Goal: Ask a question: Seek information or help from site administrators or community

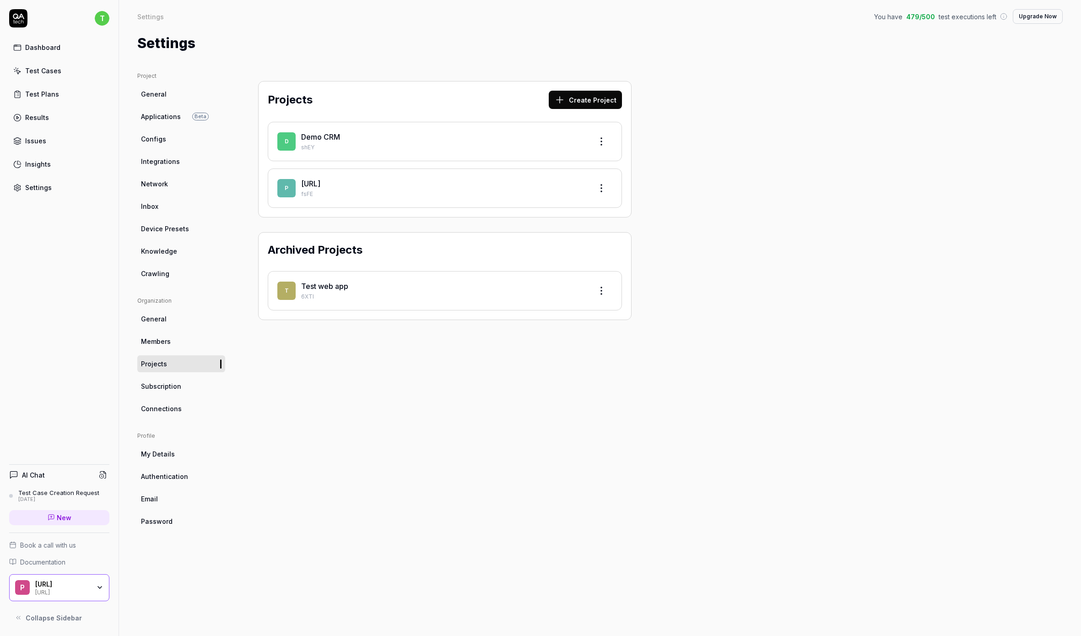
click at [320, 184] on link "[URL]" at bounding box center [310, 183] width 19 height 9
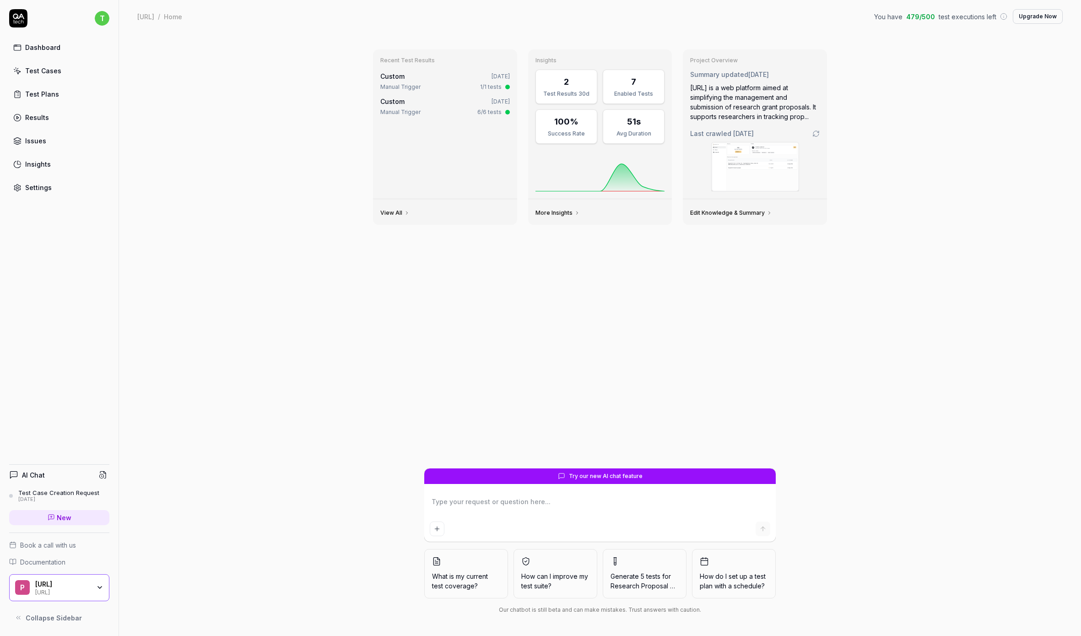
type textarea "*"
click at [467, 509] on textarea at bounding box center [600, 506] width 341 height 23
type textarea "C"
type textarea "*"
type textarea "Ca"
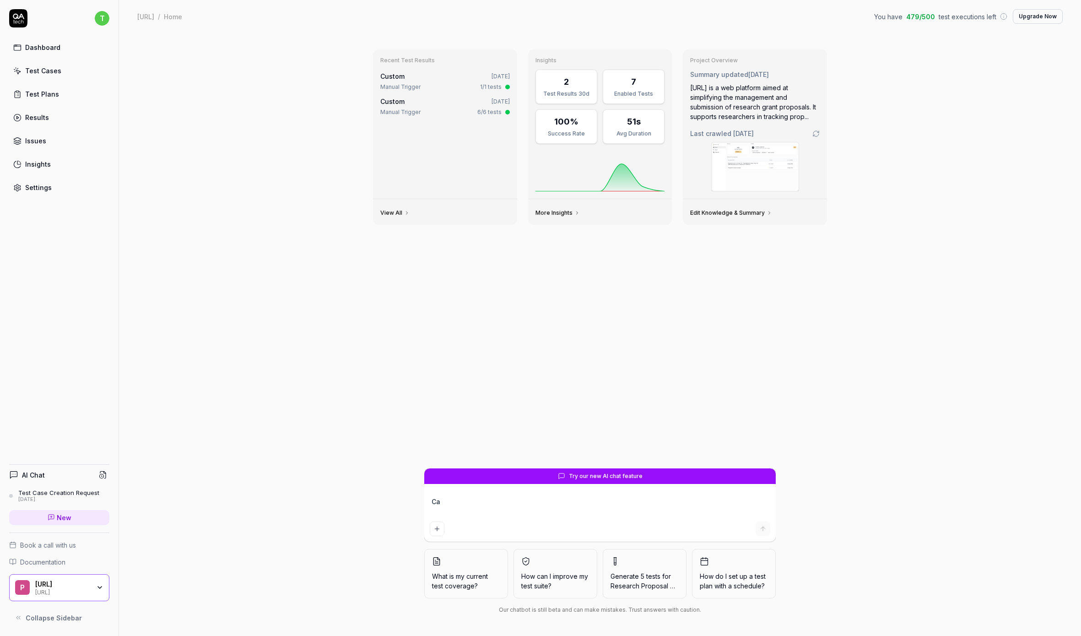
type textarea "*"
type textarea "Can"
type textarea "*"
type textarea "Can"
type textarea "*"
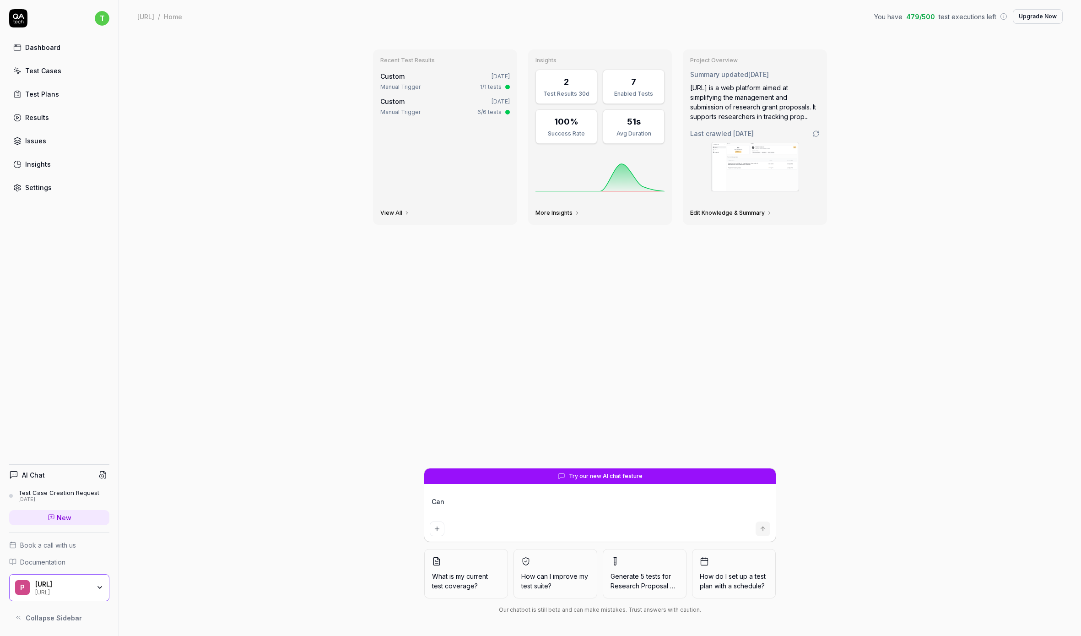
type textarea "Can y"
type textarea "*"
type textarea "Can yo"
type textarea "*"
type textarea "Can you"
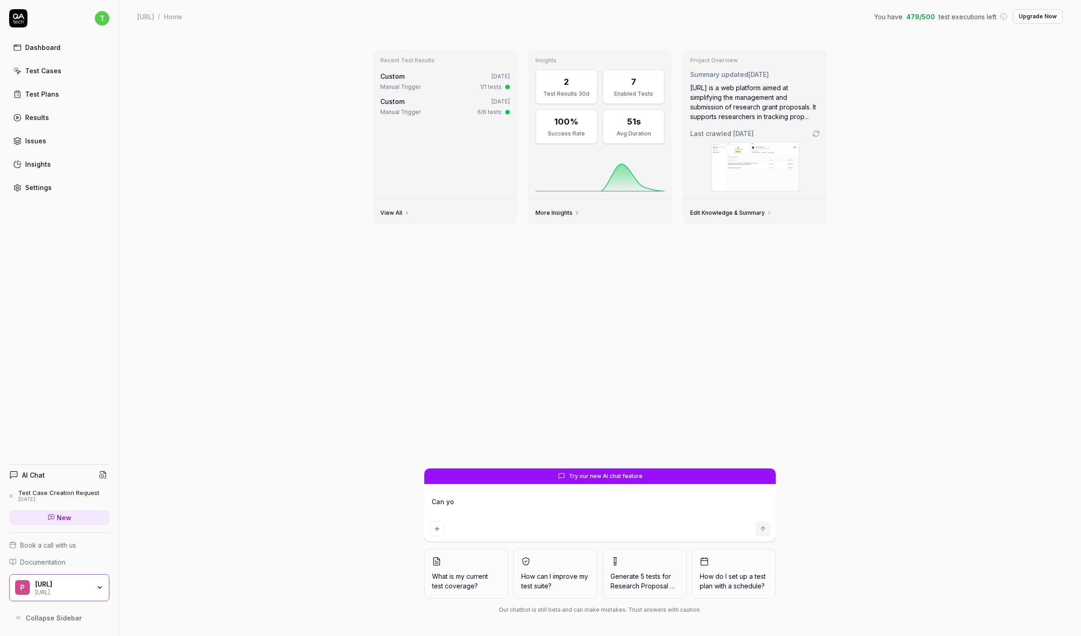
type textarea "*"
type textarea "Can you"
type textarea "*"
type textarea "Can you c"
type textarea "*"
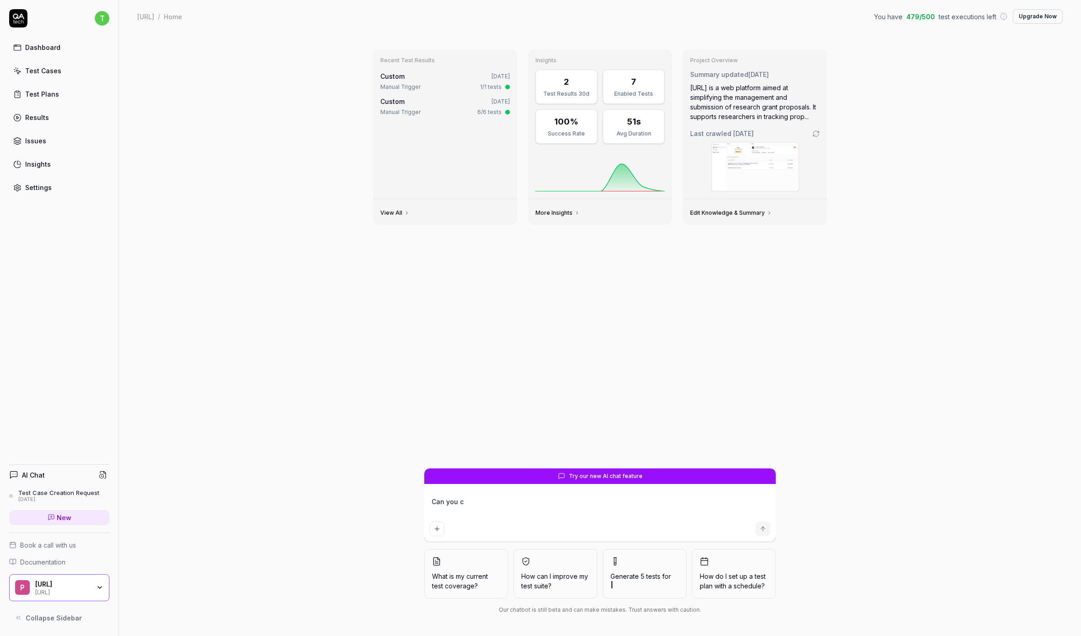
type textarea "Can you cr"
type textarea "*"
type textarea "Can you cre"
type textarea "*"
type textarea "Can you crea"
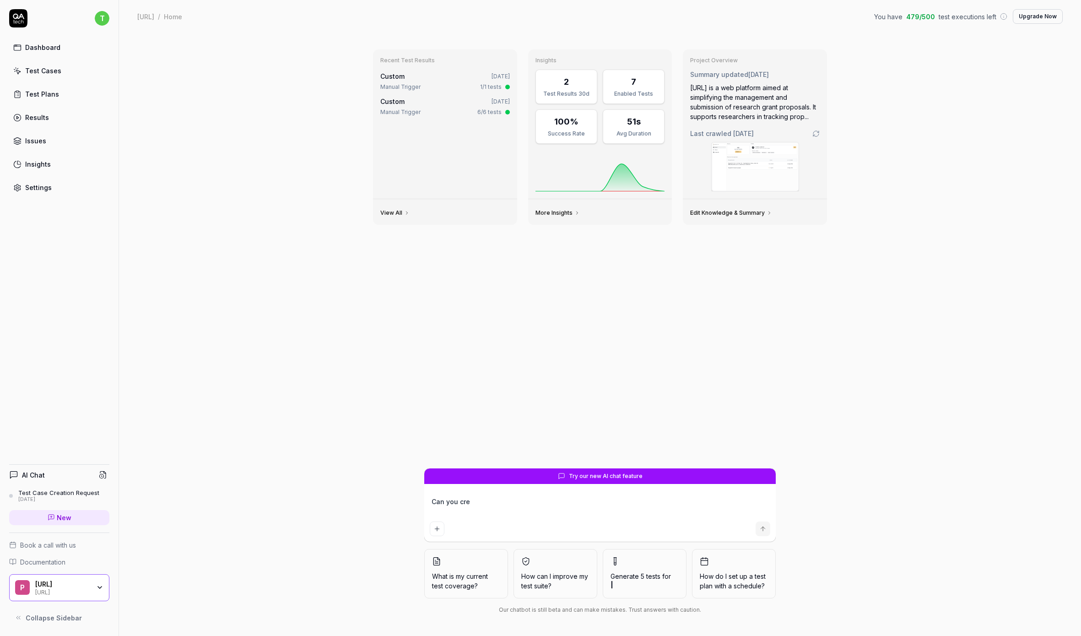
type textarea "*"
type textarea "Can you creat"
type textarea "*"
type textarea "Can you create"
type textarea "*"
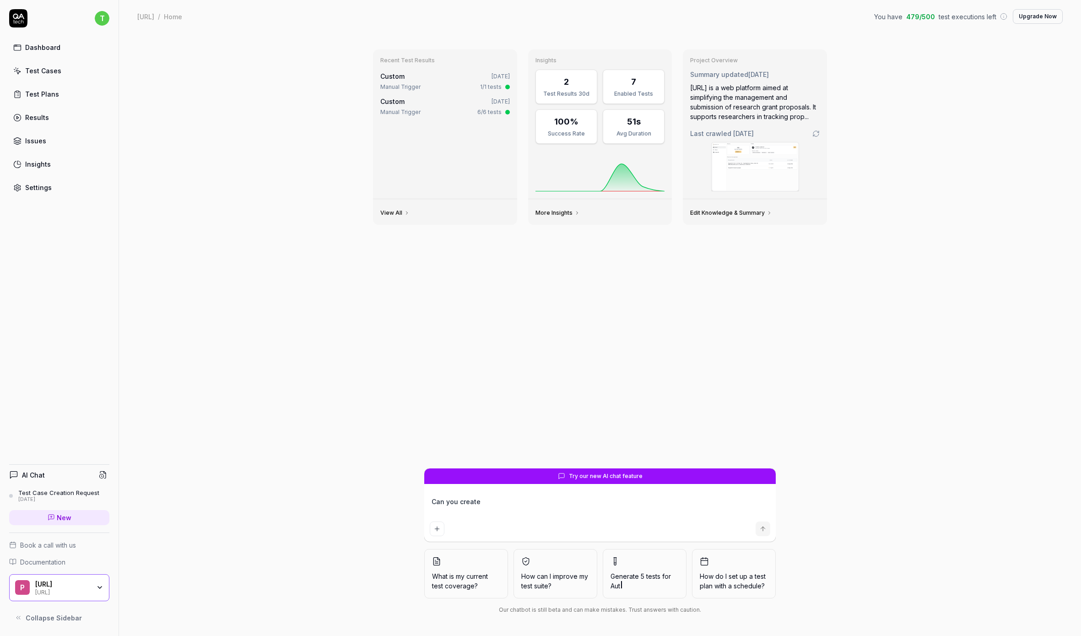
type textarea "Can you create"
type textarea "*"
type textarea "Can you create a"
type textarea "*"
type textarea "Can you create a"
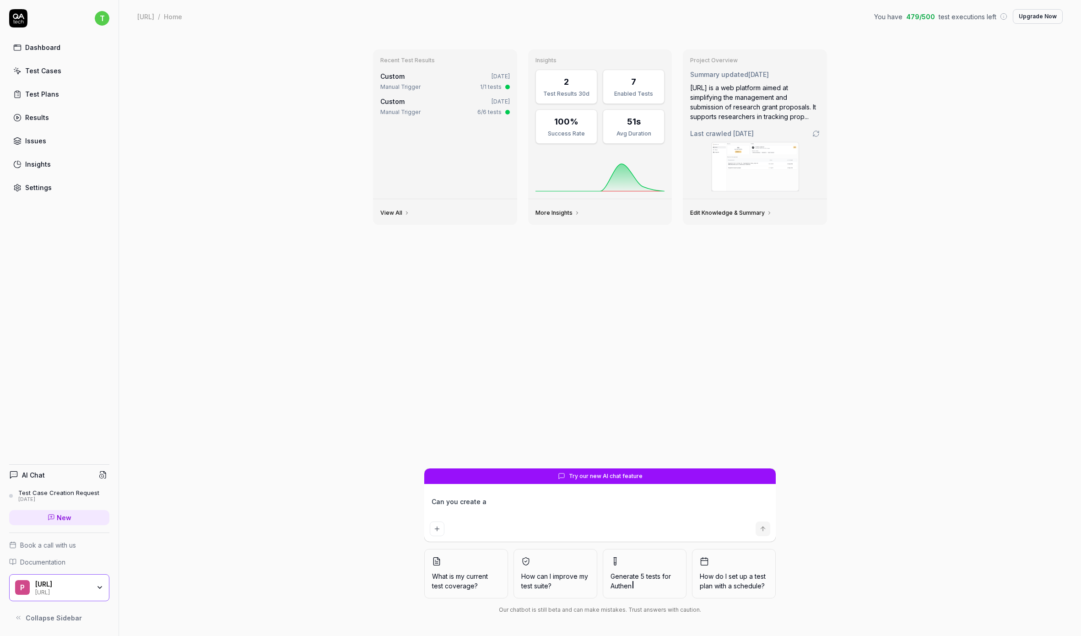
type textarea "*"
type textarea "Can you create a t"
type textarea "*"
type textarea "Can you create a te"
type textarea "*"
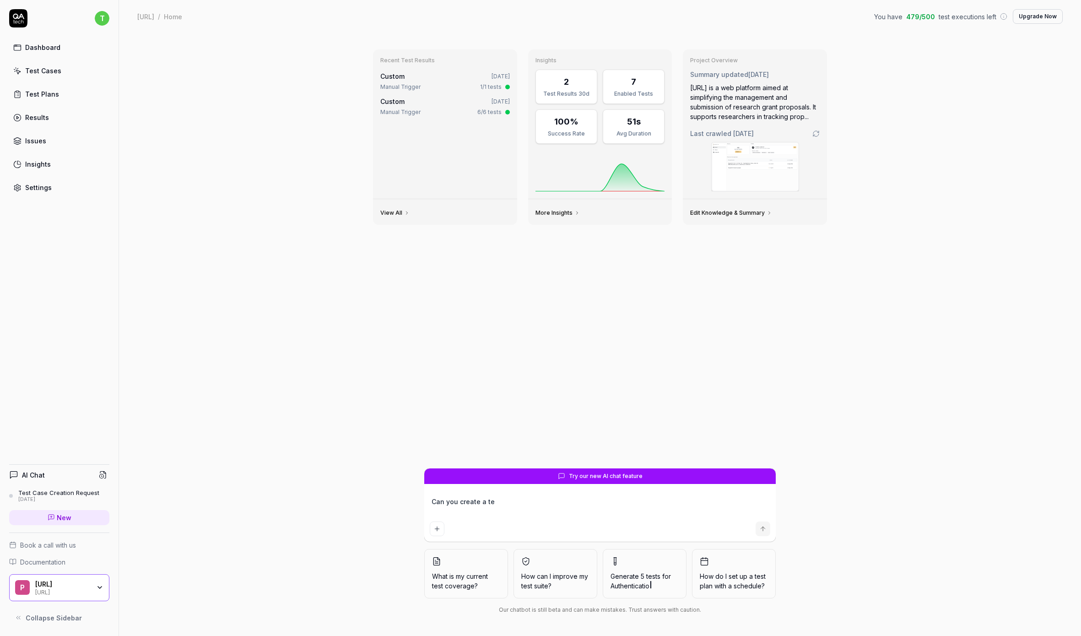
type textarea "Can you create a tes"
type textarea "*"
type textarea "Can you create a test"
type textarea "*"
type textarea "Can you create a test"
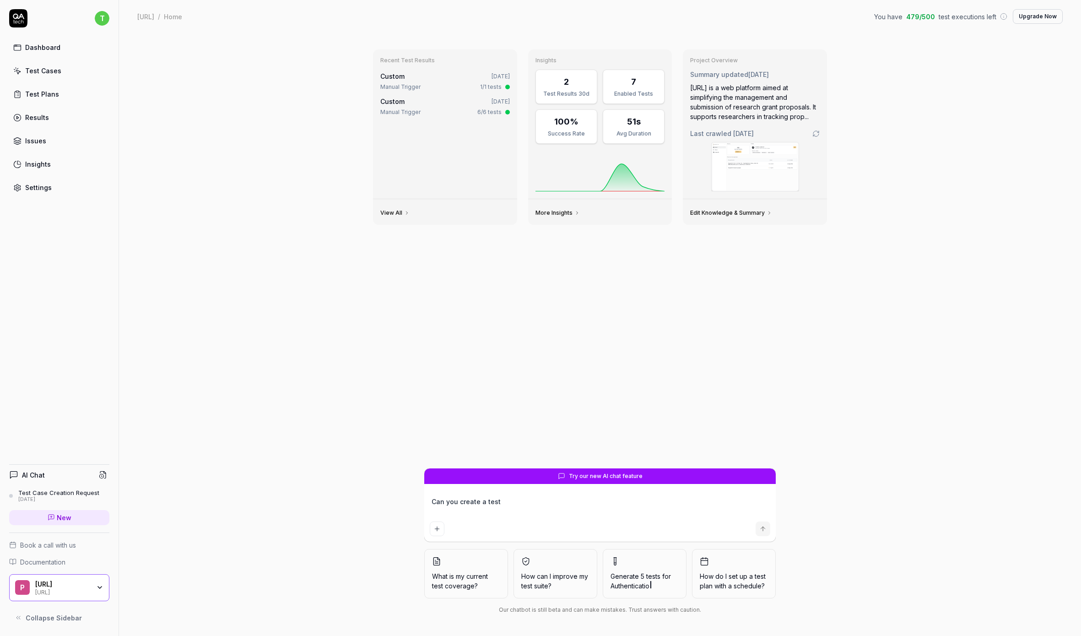
type textarea "*"
type textarea "Can you create a test f"
type textarea "*"
type textarea "Can you create a test fo"
type textarea "*"
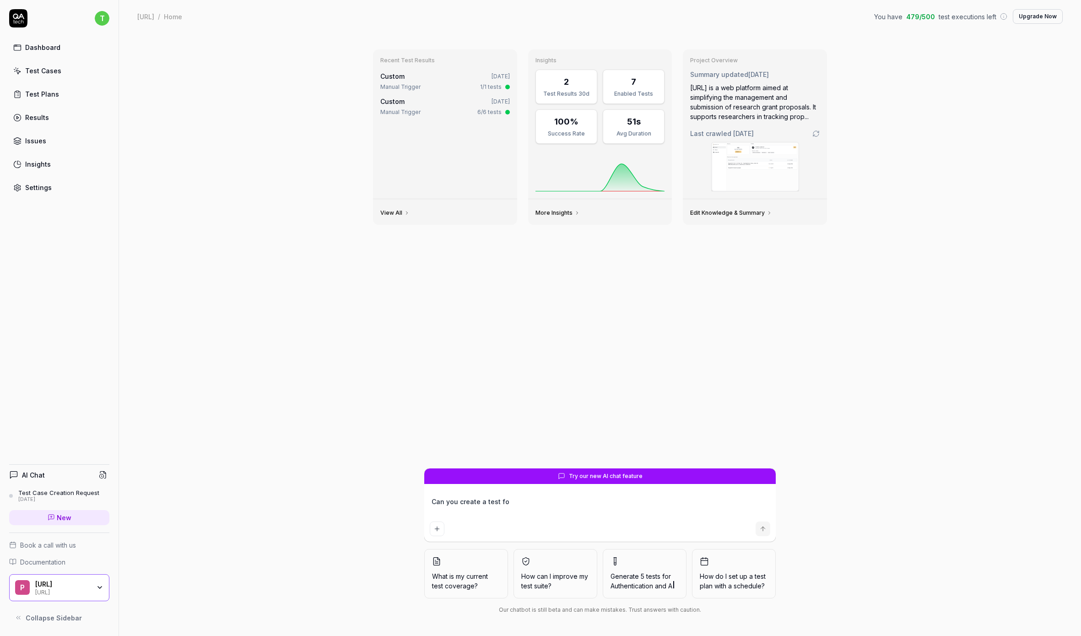
type textarea "Can you create a test for"
type textarea "*"
type textarea "Can you create a test for"
type textarea "*"
type textarea "Can you create a test for t"
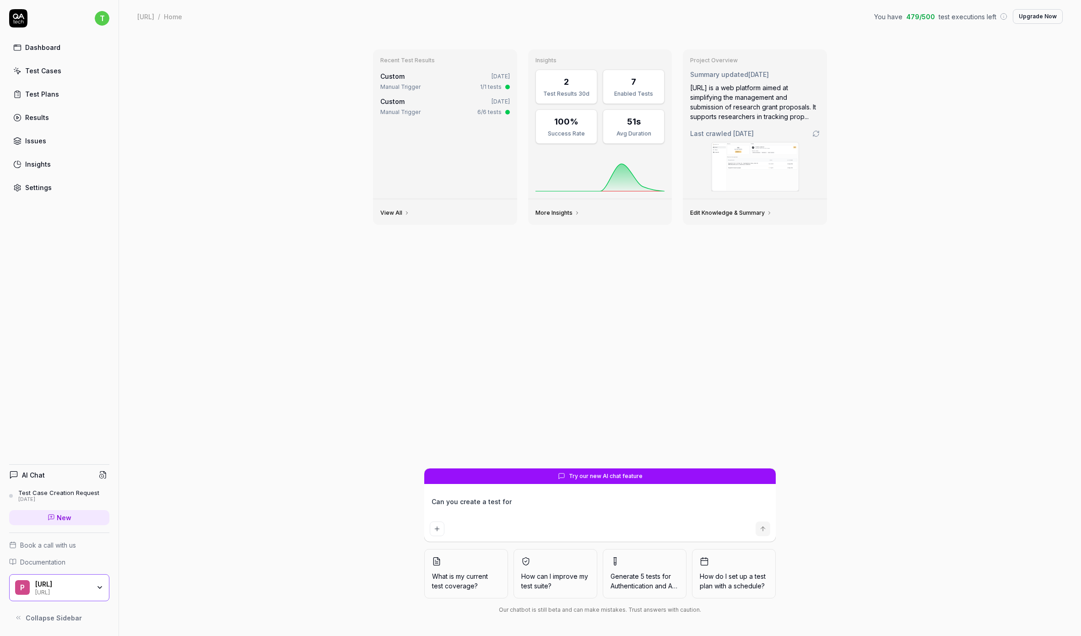
type textarea "*"
type textarea "Can you create a test for"
type textarea "*"
type textarea "Can you create a test for f"
type textarea "*"
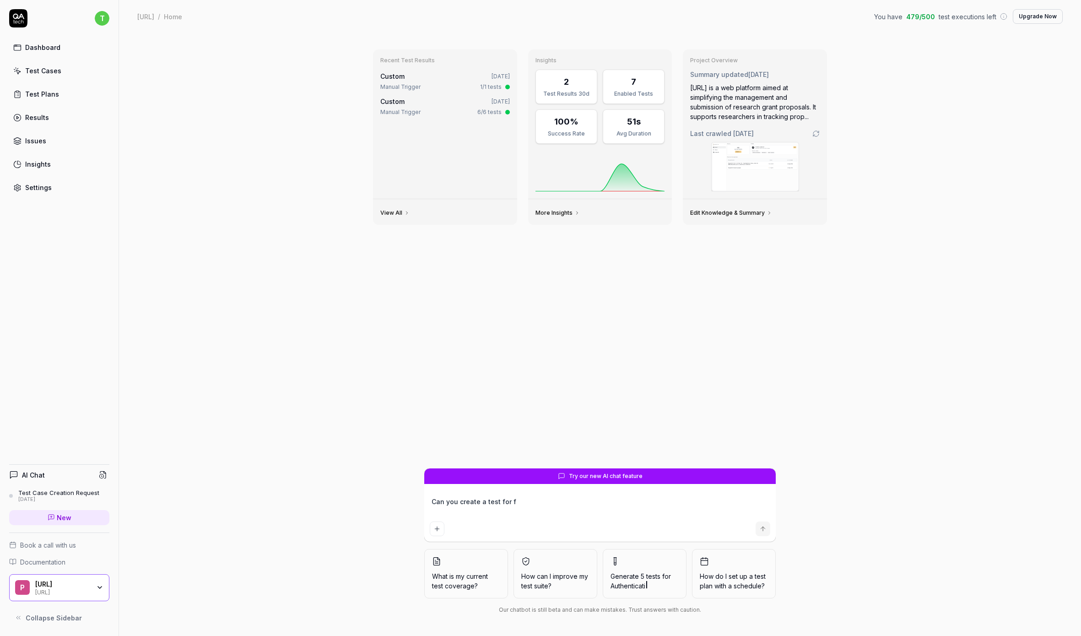
type textarea "Can you create a test for fi"
type textarea "*"
type textarea "Can you create a test for f"
type textarea "*"
type textarea "Can you create a test for"
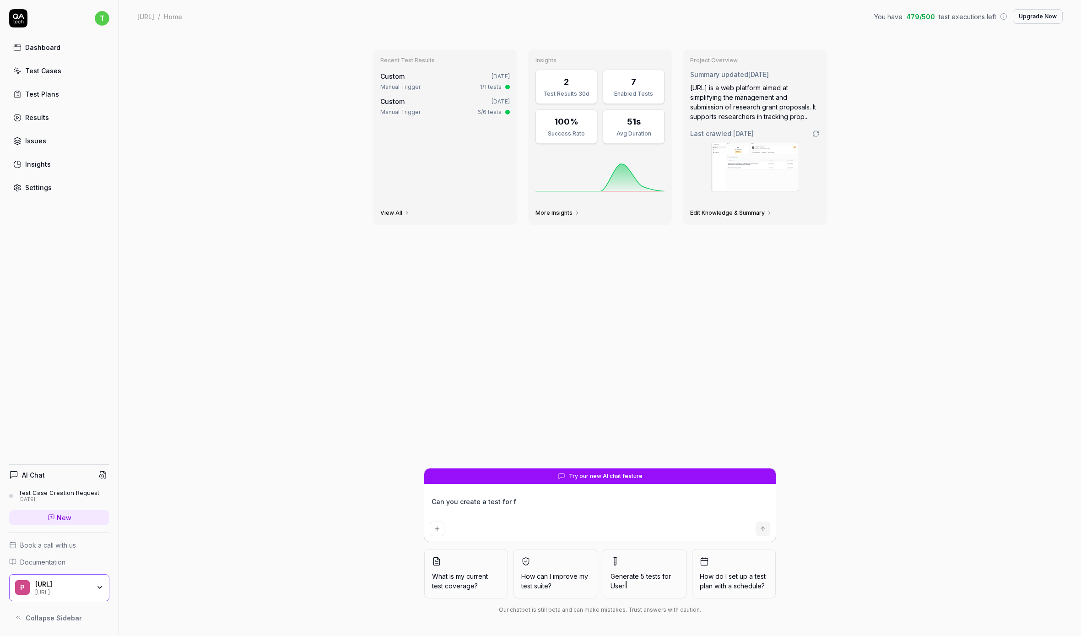
type textarea "*"
type textarea "Can you create a test for s"
type textarea "*"
type textarea "Can you create a test for se"
type textarea "*"
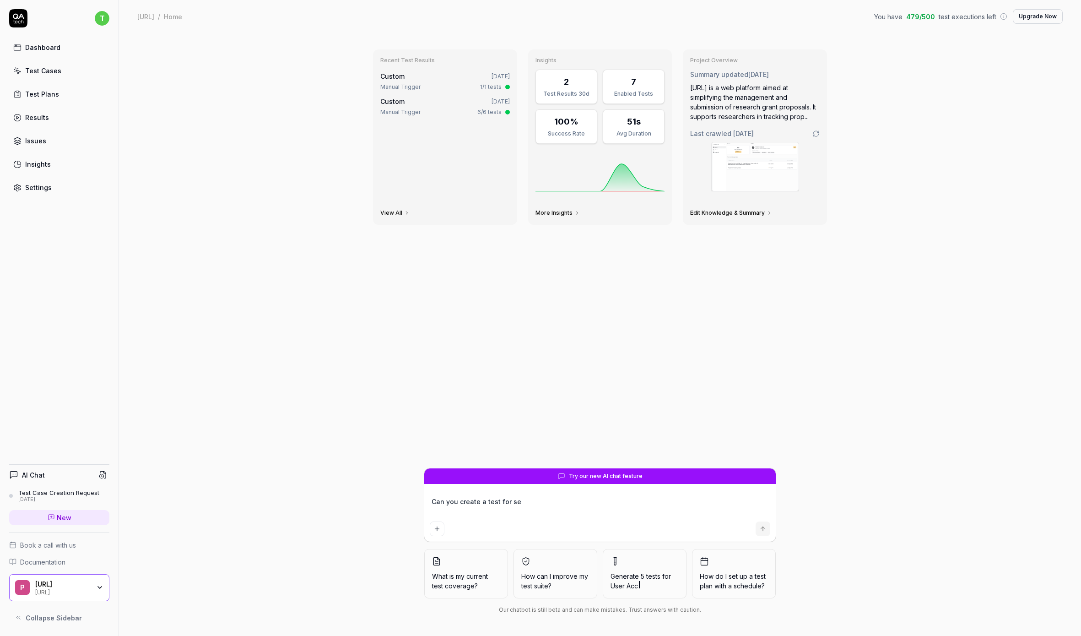
type textarea "Can you create a test for sel"
type textarea "*"
type textarea "Can you create a test for sele"
type textarea "*"
type textarea "Can you create a test for selec"
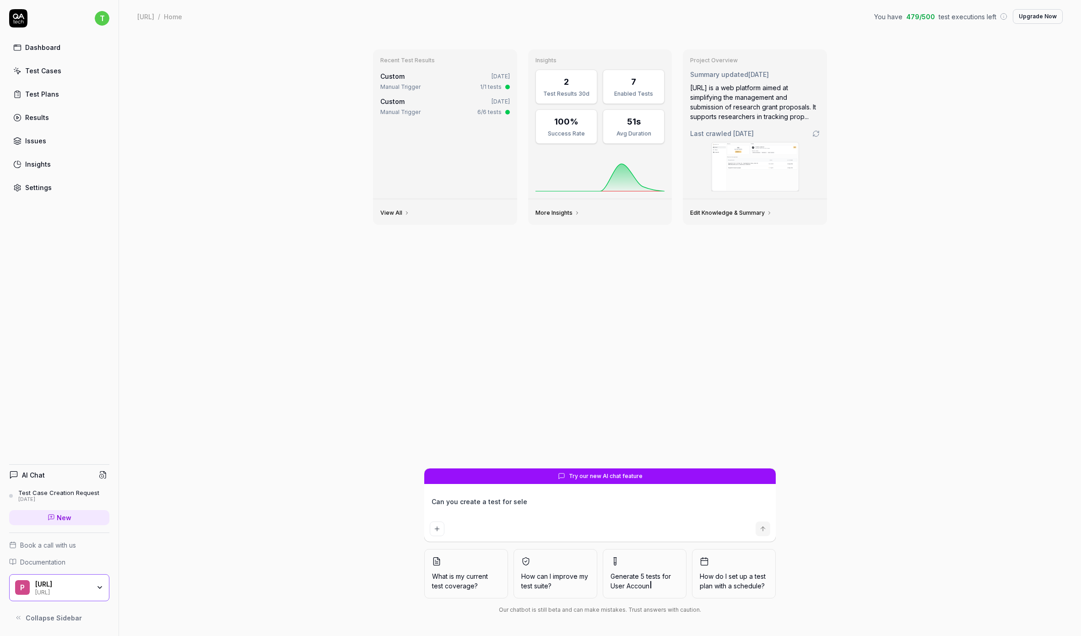
type textarea "*"
type textarea "Can you create a test for select"
type textarea "*"
type textarea "Can you create a test for selecti"
type textarea "*"
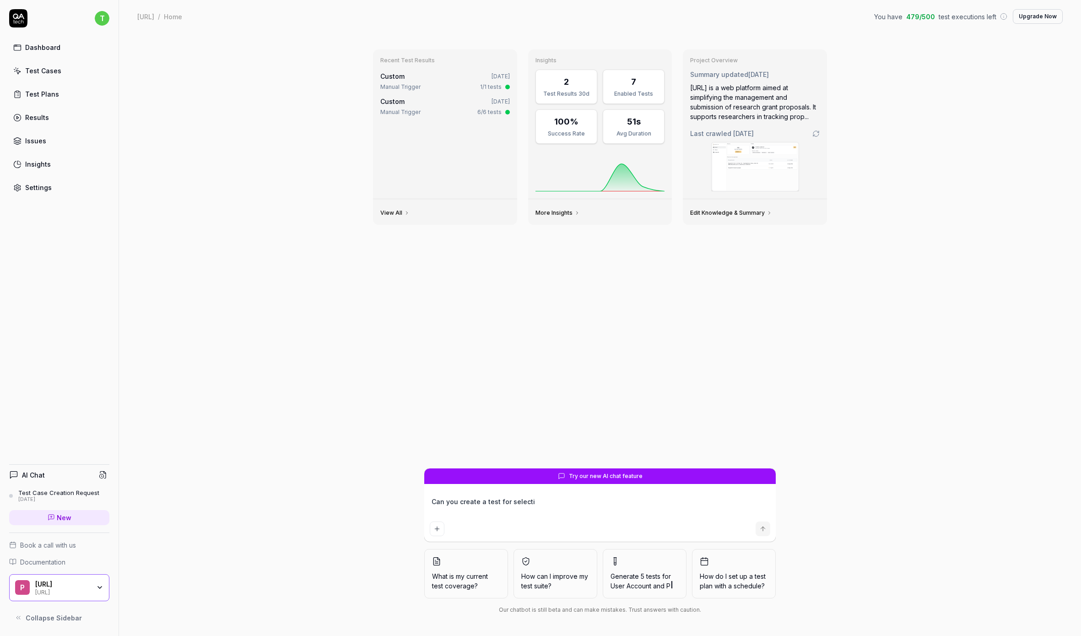
type textarea "Can you create a test for selectin"
type textarea "*"
type textarea "Can you create a test for selecting"
type textarea "*"
type textarea "Can you create a test for selecting"
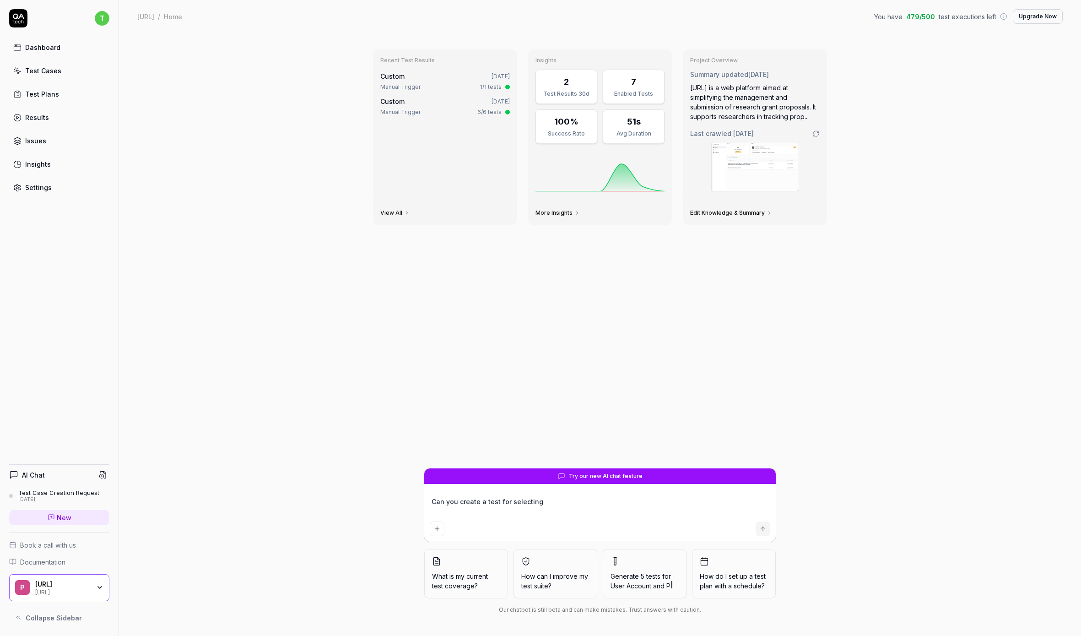
type textarea "*"
type textarea "Can you create a test for selecting a"
type textarea "*"
type textarea "Can you create a test for selecting ai"
type textarea "*"
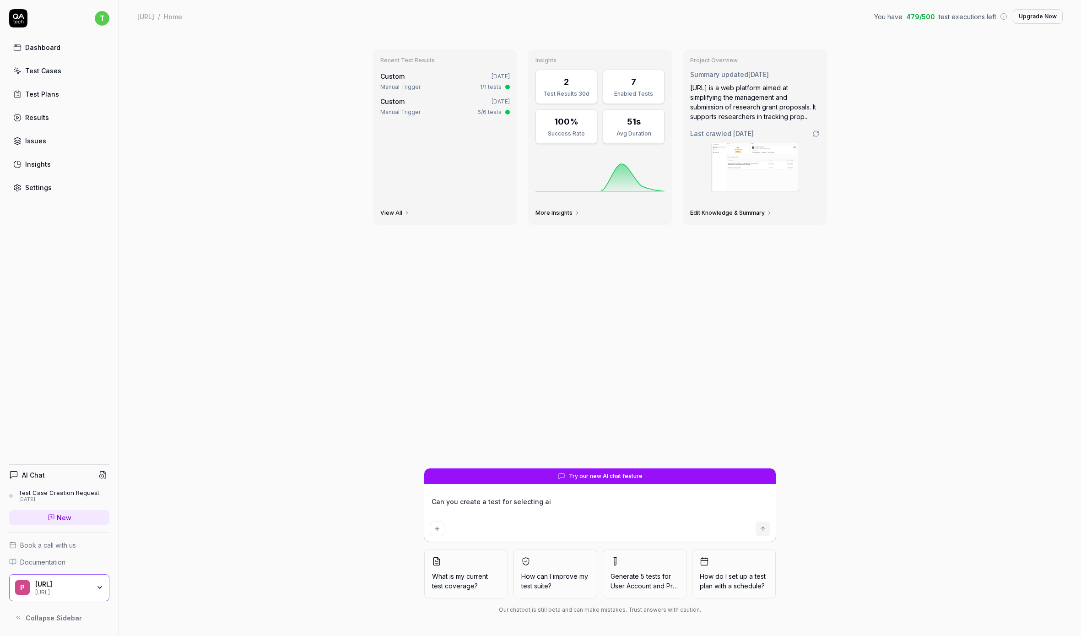
type textarea "Can you create a test for selecting a"
type textarea "*"
type textarea "Can you create a test for selecting a"
type textarea "*"
type textarea "Can you create a test for selecting a f"
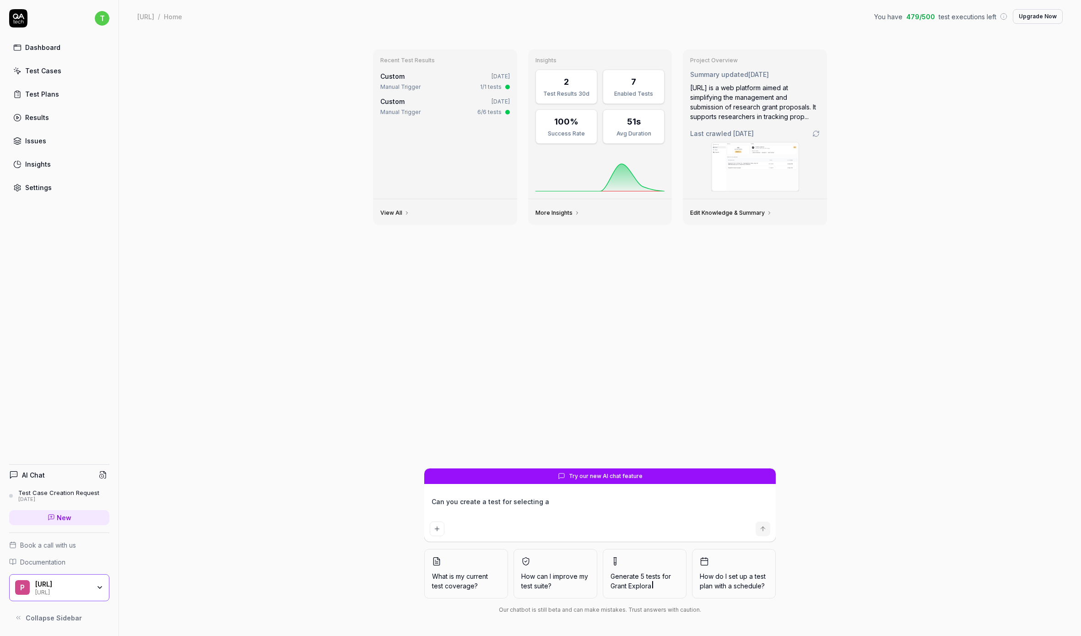
type textarea "*"
type textarea "Can you create a test for selecting a fi"
type textarea "*"
type textarea "Can you create a test for selecting a fil"
type textarea "*"
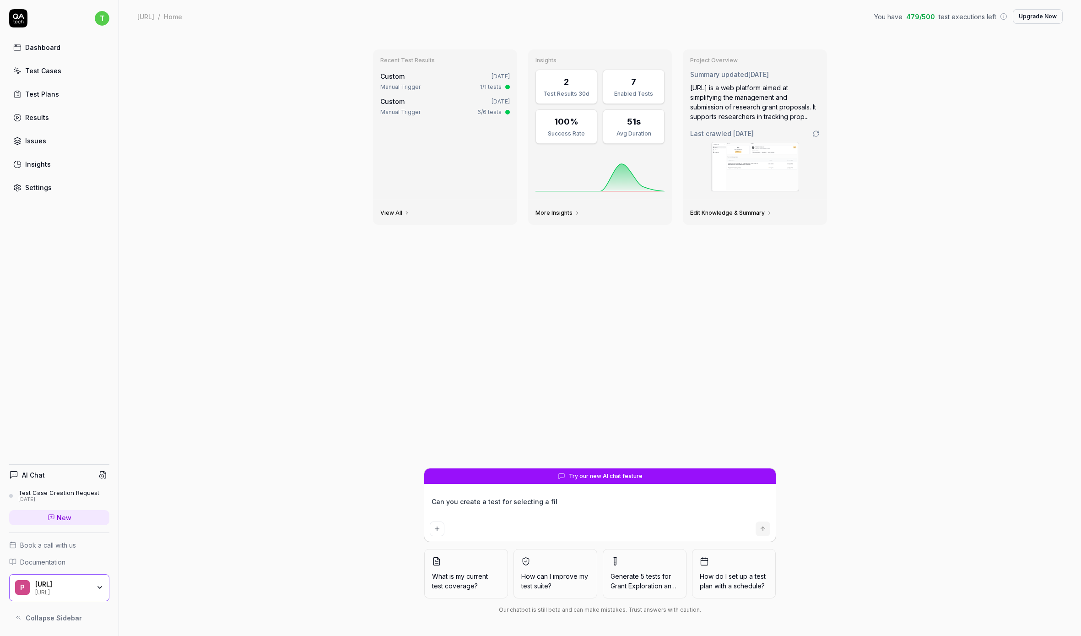
type textarea "Can you create a test for selecting a file"
type textarea "*"
type textarea "Can you create a test for selecting a file"
type textarea "*"
type textarea "Can you create a test for selecting a file f"
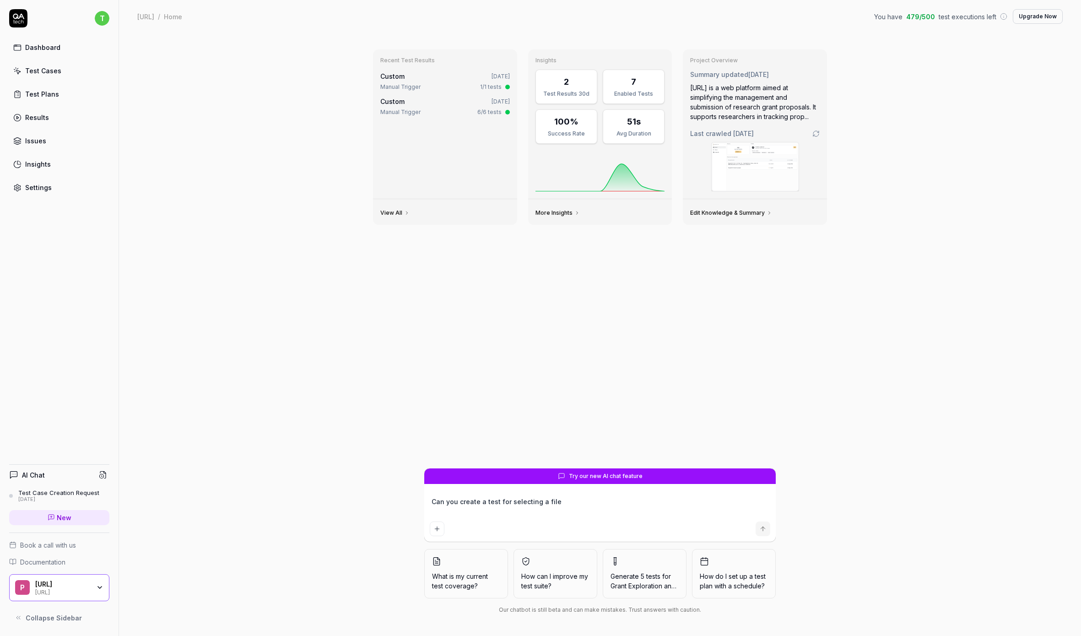
type textarea "*"
type textarea "Can you create a test for selecting a file fr"
type textarea "*"
type textarea "Can you create a test for selecting a file fro"
type textarea "*"
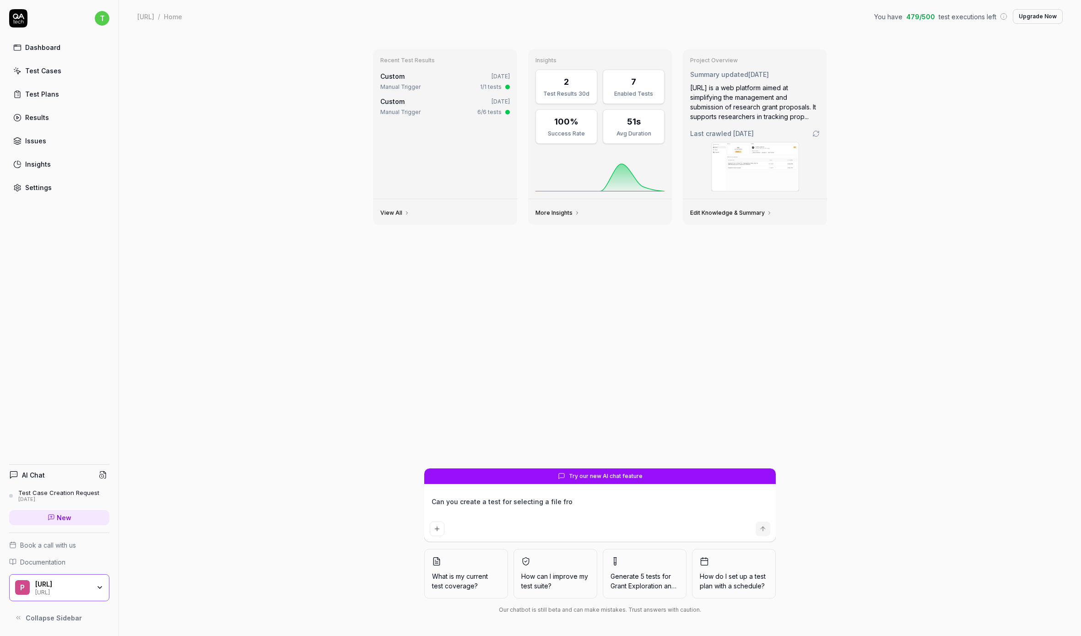
type textarea "Can you create a test for selecting a file from"
type textarea "*"
type textarea "Can you create a test for selecting a file from"
type textarea "*"
type textarea "Can you create a test for selecting a file from p"
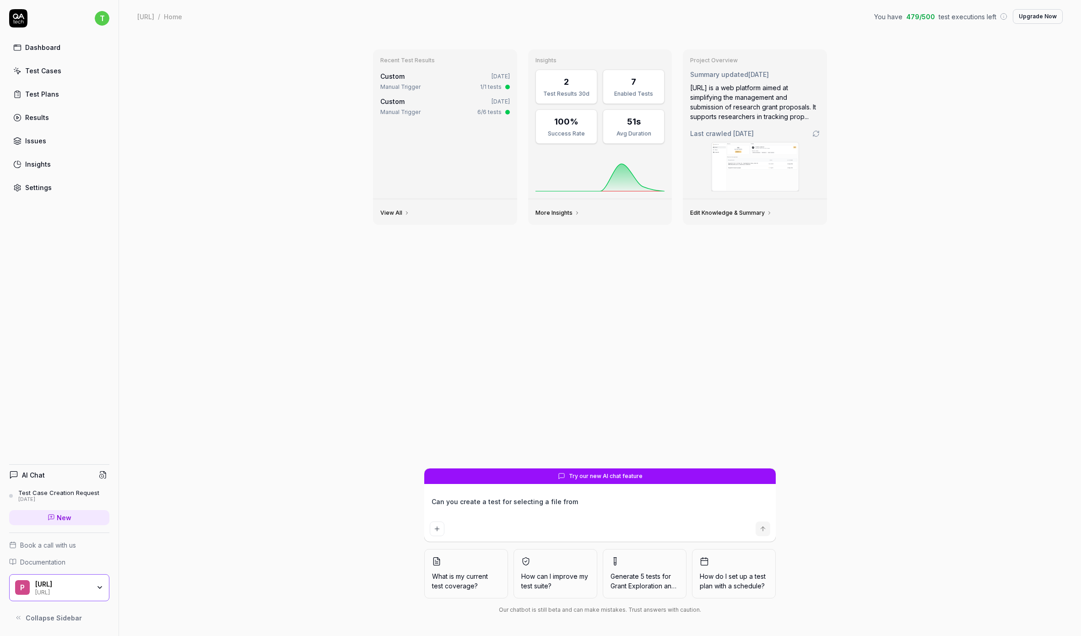
type textarea "*"
type textarea "Can you create a test for selecting a file from pr"
type textarea "*"
type textarea "Can you create a test for selecting a file from pre"
type textarea "*"
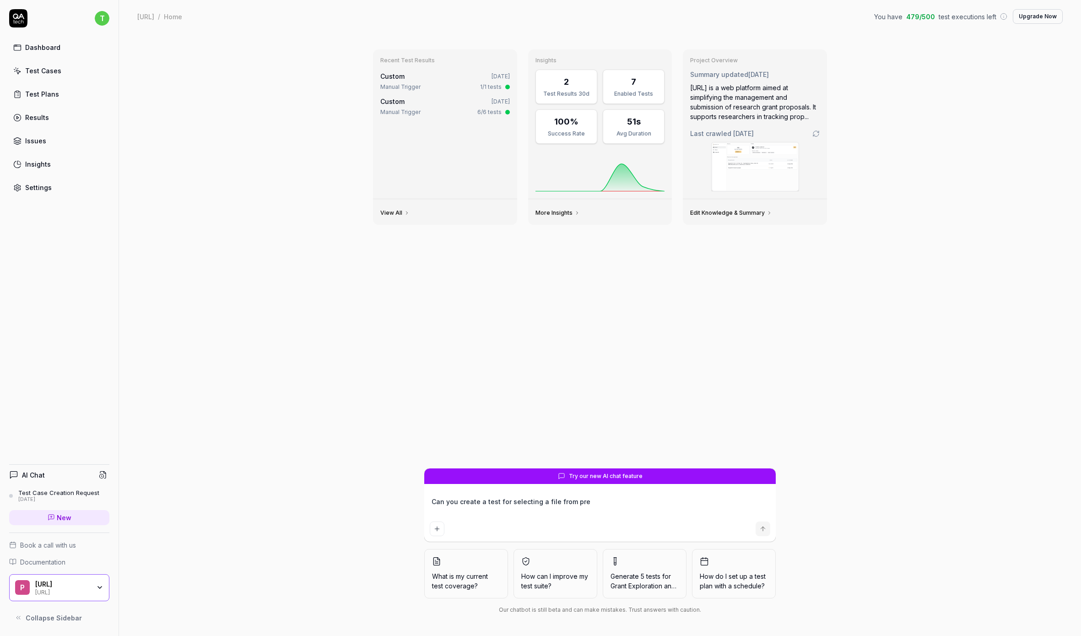
type textarea "Can you create a test for selecting a file from prev"
type textarea "*"
type textarea "Can you create a test for selecting a file from previ"
type textarea "*"
type textarea "Can you create a test for selecting a file from previo"
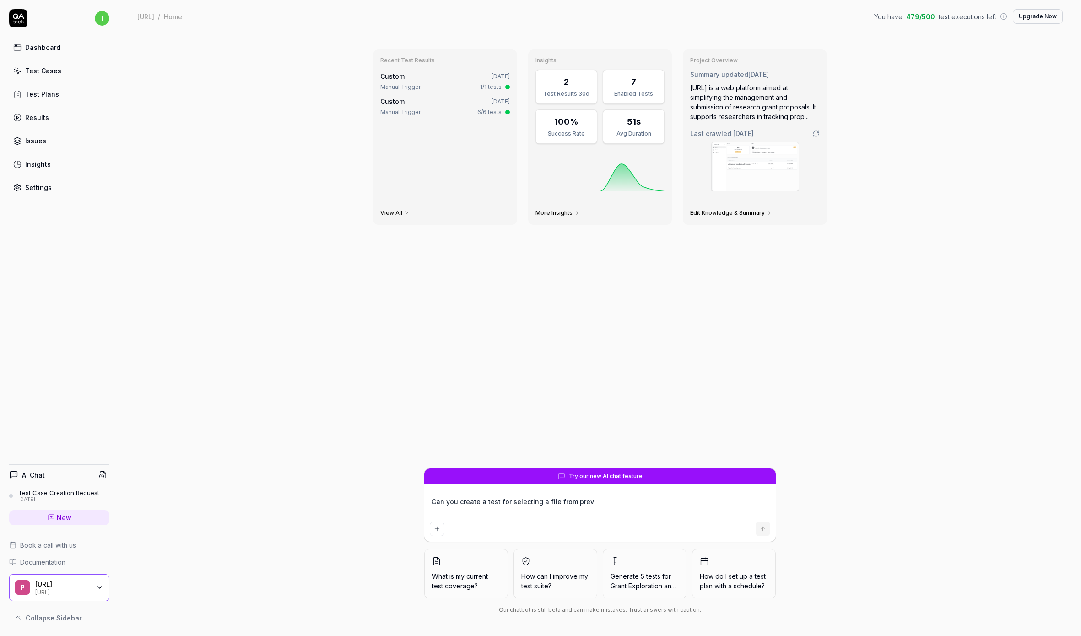
type textarea "*"
type textarea "Can you create a test for selecting a file from previou"
type textarea "*"
type textarea "Can you create a test for selecting a file from previous"
type textarea "*"
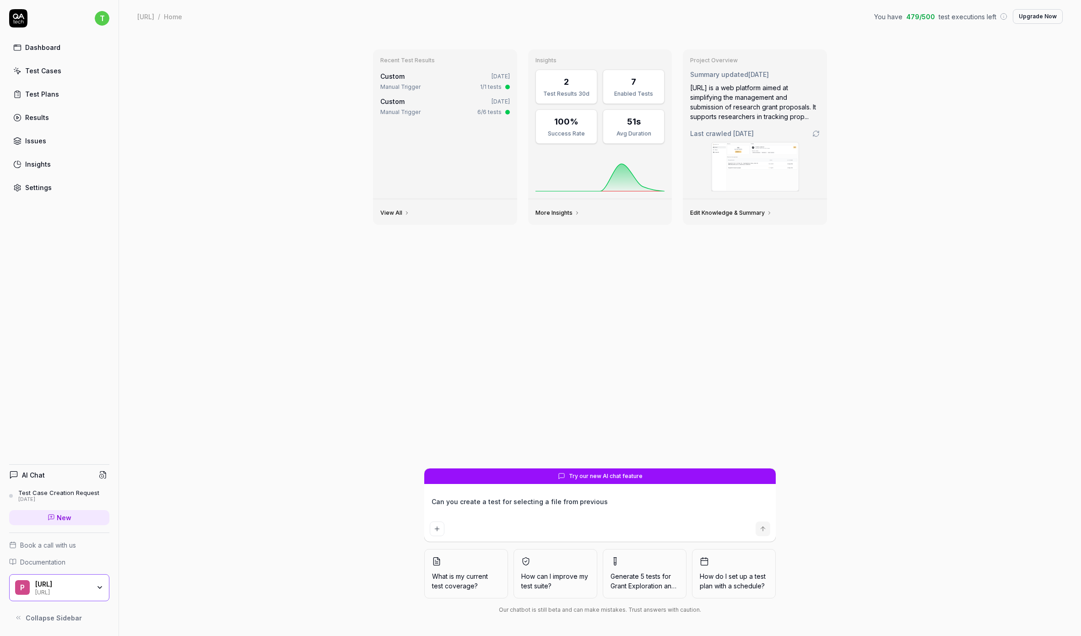
type textarea "Can you create a test for selecting a file from previousl"
type textarea "*"
type textarea "Can you create a test for selecting a file from previously"
type textarea "*"
type textarea "Can you create a test for selecting a file from previously"
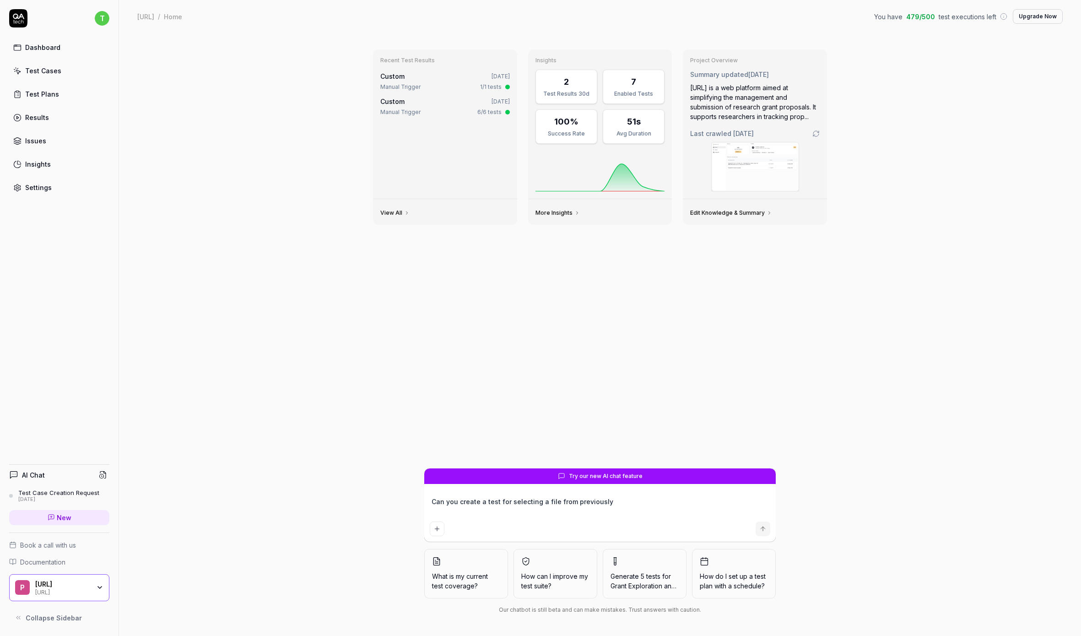
type textarea "*"
type textarea "Can you create a test for selecting a file from previously u"
type textarea "*"
type textarea "Can you create a test for selecting a file from previously up"
type textarea "*"
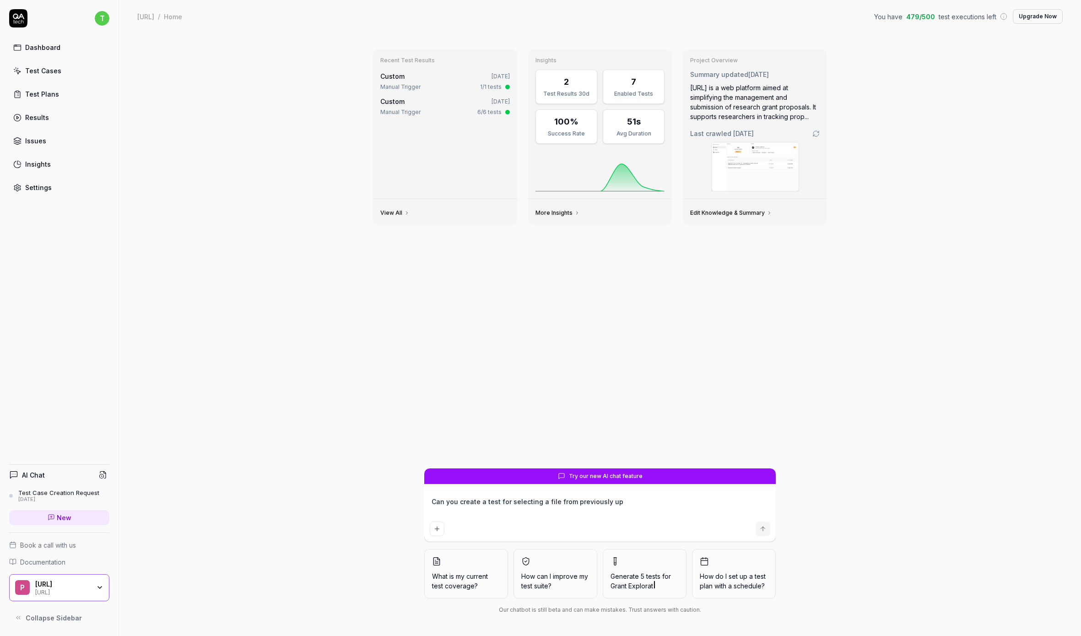
type textarea "Can you create a test for selecting a file from previously upl"
type textarea "*"
type textarea "Can you create a test for selecting a file from previously uplo"
type textarea "*"
type textarea "Can you create a test for selecting a file from previously uploa"
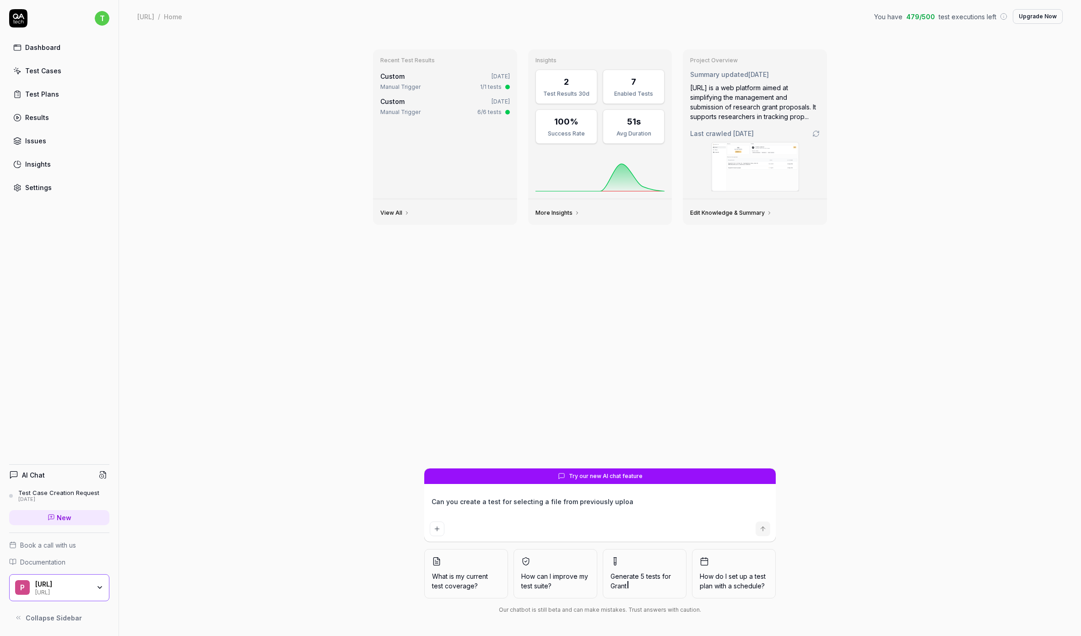
type textarea "*"
type textarea "Can you create a test for selecting a file from previously upload"
type textarea "*"
type textarea "Can you create a test for selecting a file from previously uploade"
type textarea "*"
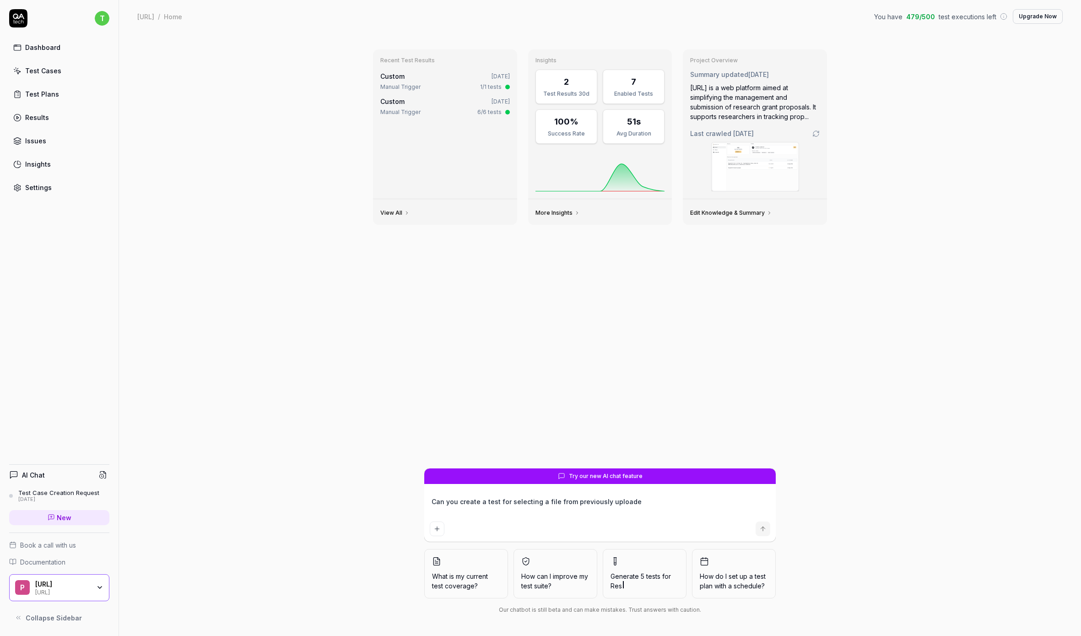
type textarea "Can you create a test for selecting a file from previously uploaded"
type textarea "*"
type textarea "Can you create a test for selecting a file from previously uploaded"
type textarea "*"
type textarea "Can you create a test for selecting a file from previously uploaded f"
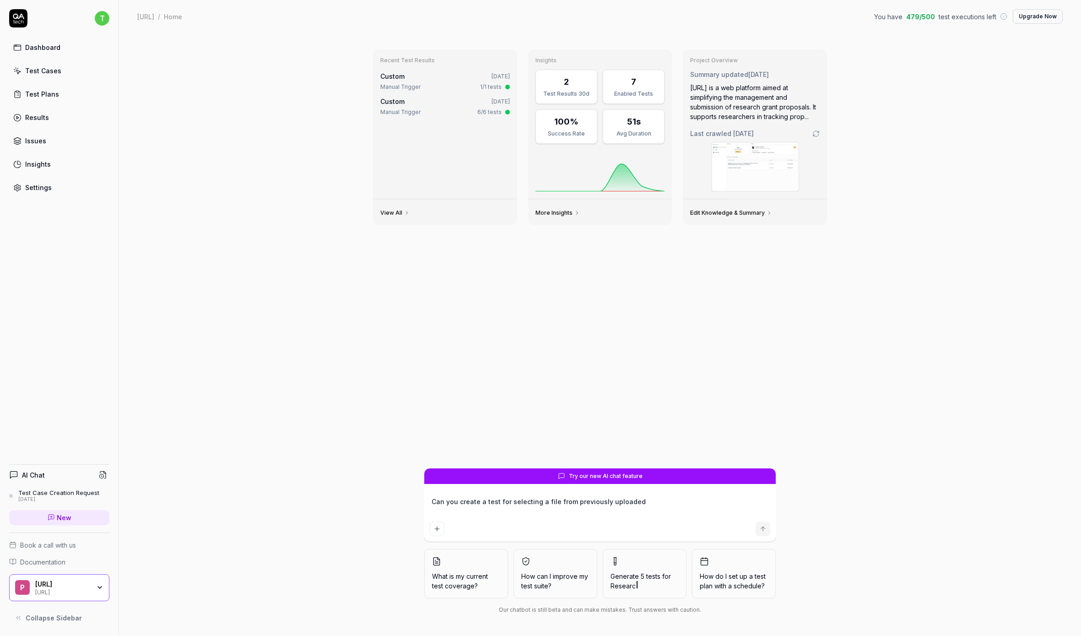
type textarea "*"
type textarea "Can you create a test for selecting a file from previously uploaded fi"
type textarea "*"
type textarea "Can you create a test for selecting a file from previously uploaded fil"
type textarea "*"
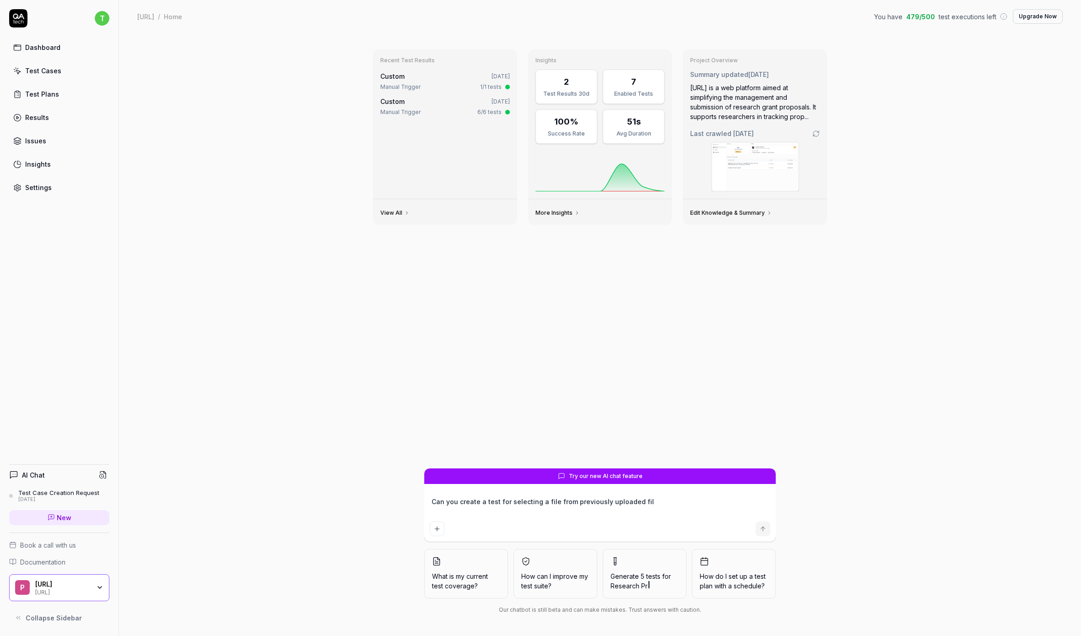
type textarea "Can you create a test for selecting a file from previously uploaded file"
type textarea "*"
type textarea "Can you create a test for selecting a file from previously uploaded files"
type textarea "*"
type textarea "Can you create a test for selecting a file from previously uploaded files"
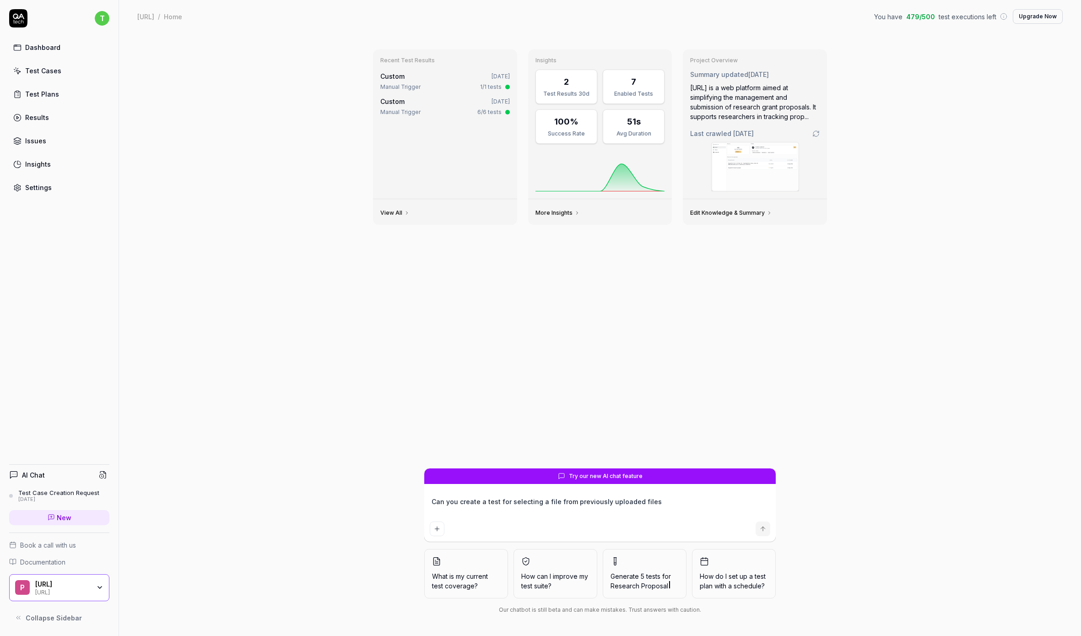
type textarea "*"
type textarea "Can you create a test for selecting a file from previously uploaded files i"
type textarea "*"
type textarea "Can you create a test for selecting a file from previously uploaded files in"
type textarea "*"
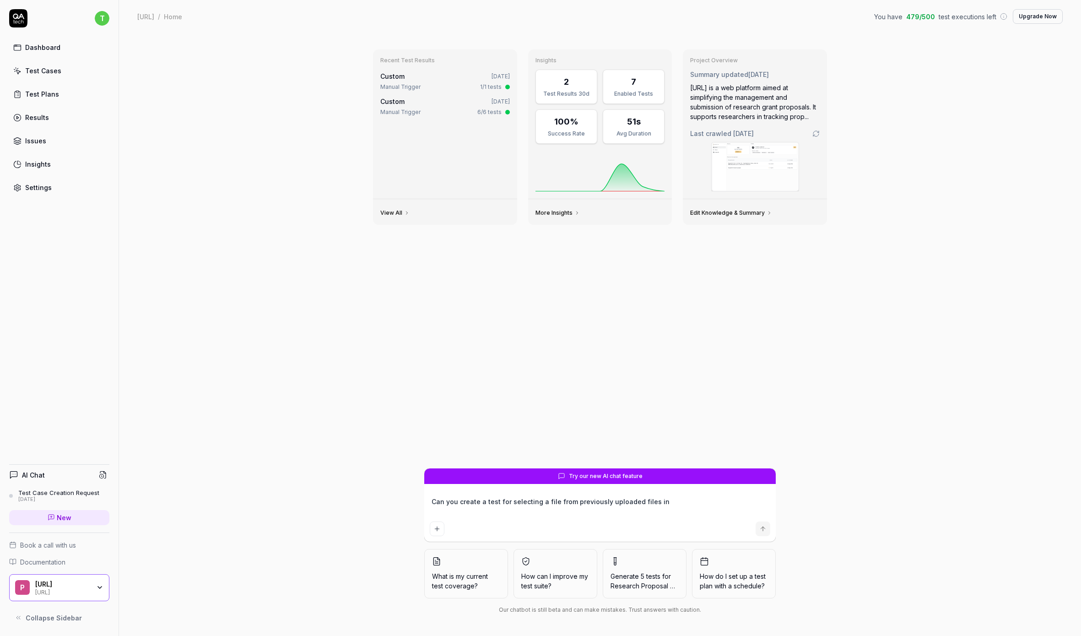
type textarea "Can you create a test for selecting a file from previously uploaded files ins"
type textarea "*"
type textarea "Can you create a test for selecting a file from previously uploaded files inst"
type textarea "*"
type textarea "Can you create a test for selecting a file from previously uploaded files inste"
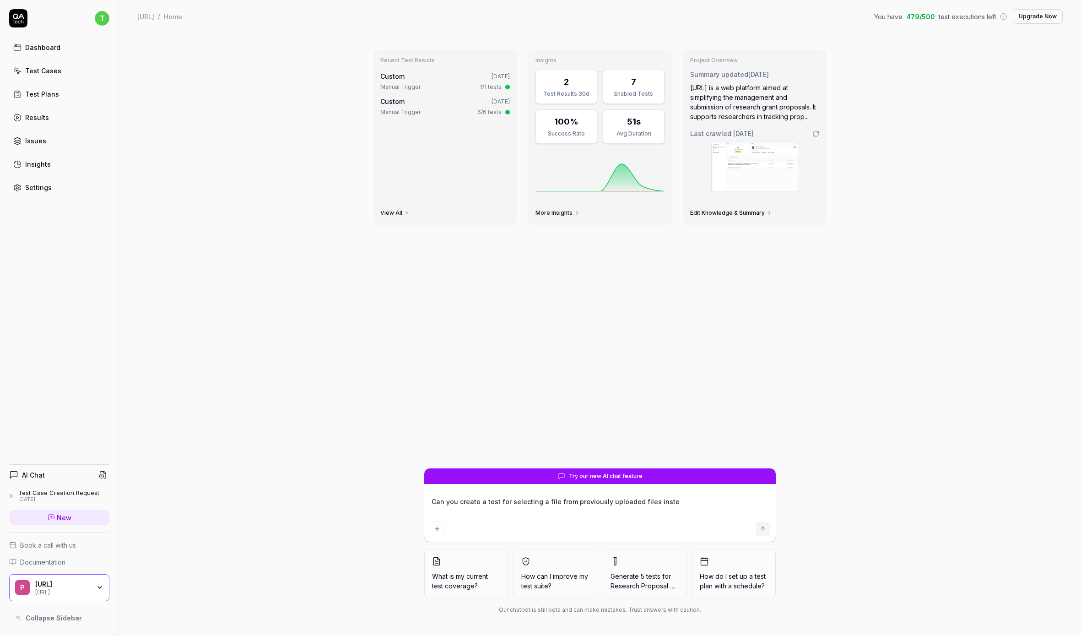
type textarea "*"
type textarea "Can you create a test for selecting a file from previously uploaded files instea"
type textarea "*"
type textarea "Can you create a test for selecting a file from previously uploaded files inste…"
type textarea "*"
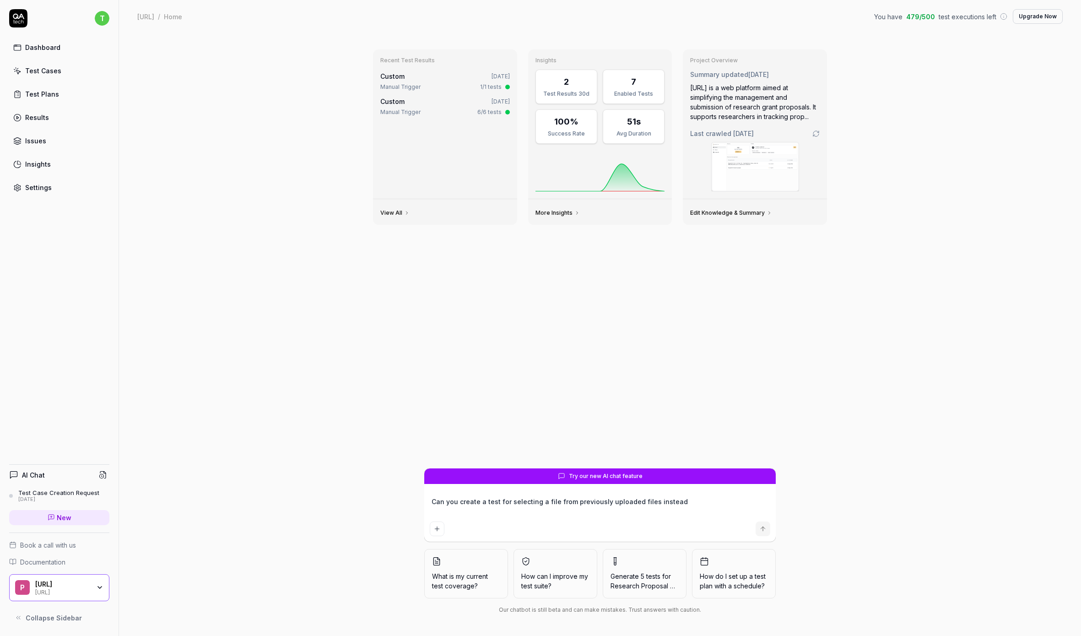
type textarea "Can you create a test for selecting a file from previously uploaded files inste…"
type textarea "*"
type textarea "Can you create a test for selecting a file from previously uploaded files inste…"
type textarea "*"
type textarea "Can you create a test for selecting a file from previously uploaded files inste…"
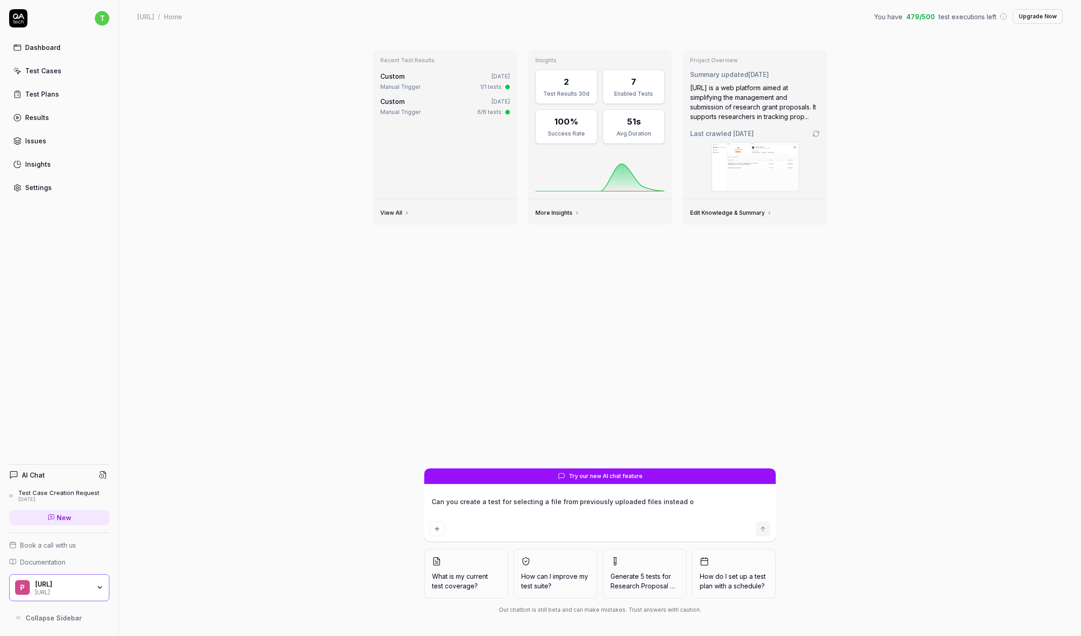
type textarea "*"
type textarea "Can you create a test for selecting a file from previously uploaded files inste…"
type textarea "*"
type textarea "Can you create a test for selecting a file from previously uploaded files inste…"
type textarea "*"
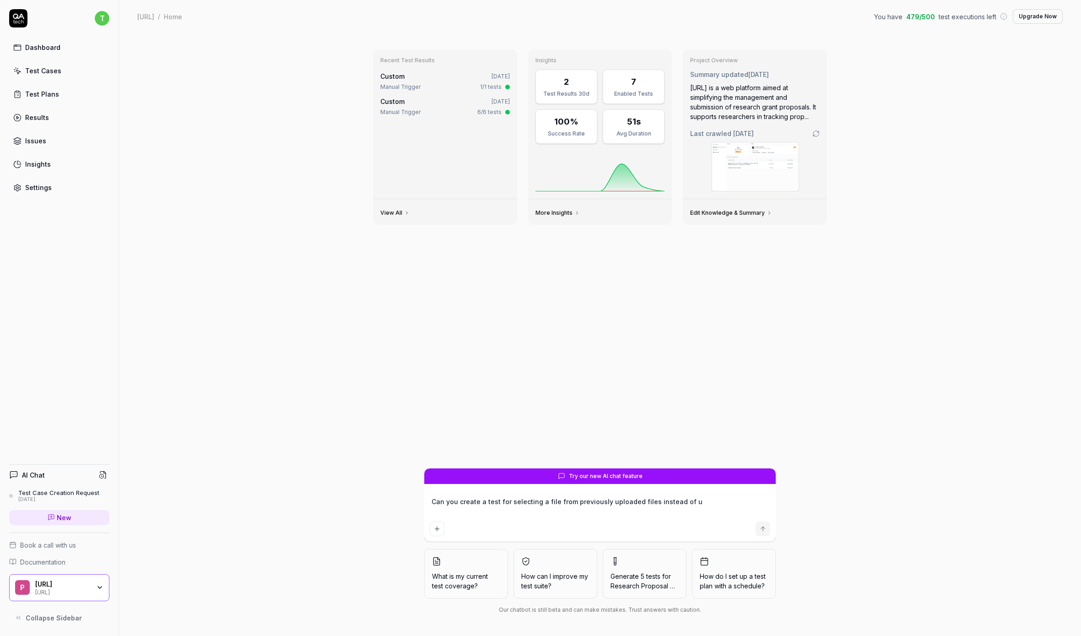
type textarea "Can you create a test for selecting a file from previously uploaded files inste…"
type textarea "*"
type textarea "Can you create a test for selecting a file from previously uploaded files inste…"
type textarea "*"
type textarea "Can you create a test for selecting a file from previously uploaded files inste…"
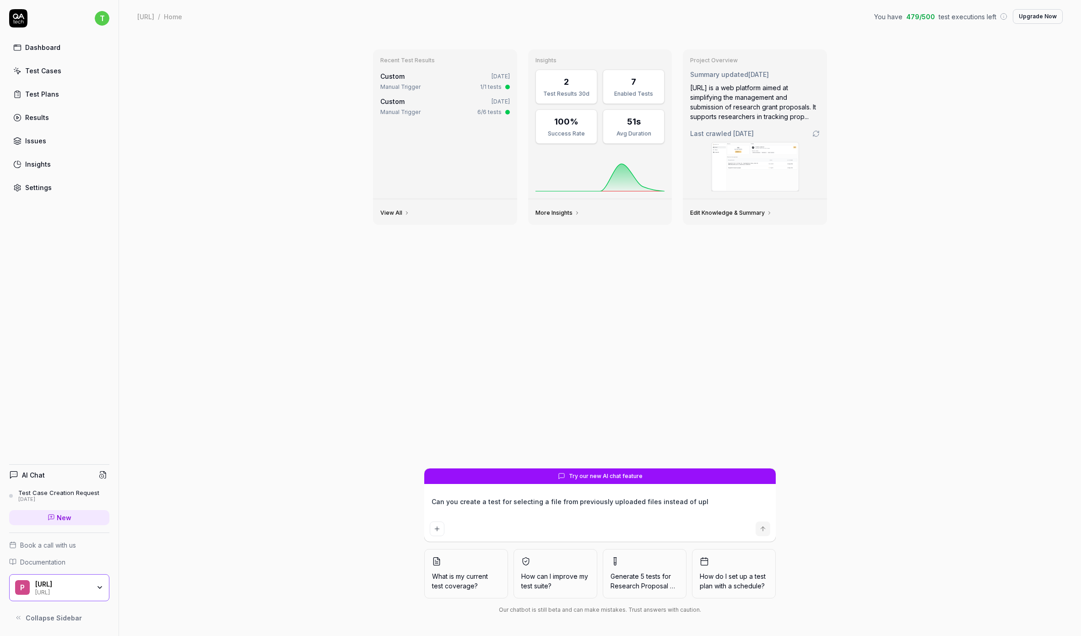
type textarea "*"
type textarea "Can you create a test for selecting a file from previously uploaded files inste…"
type textarea "*"
type textarea "Can you create a test for selecting a file from previously uploaded files inste…"
type textarea "*"
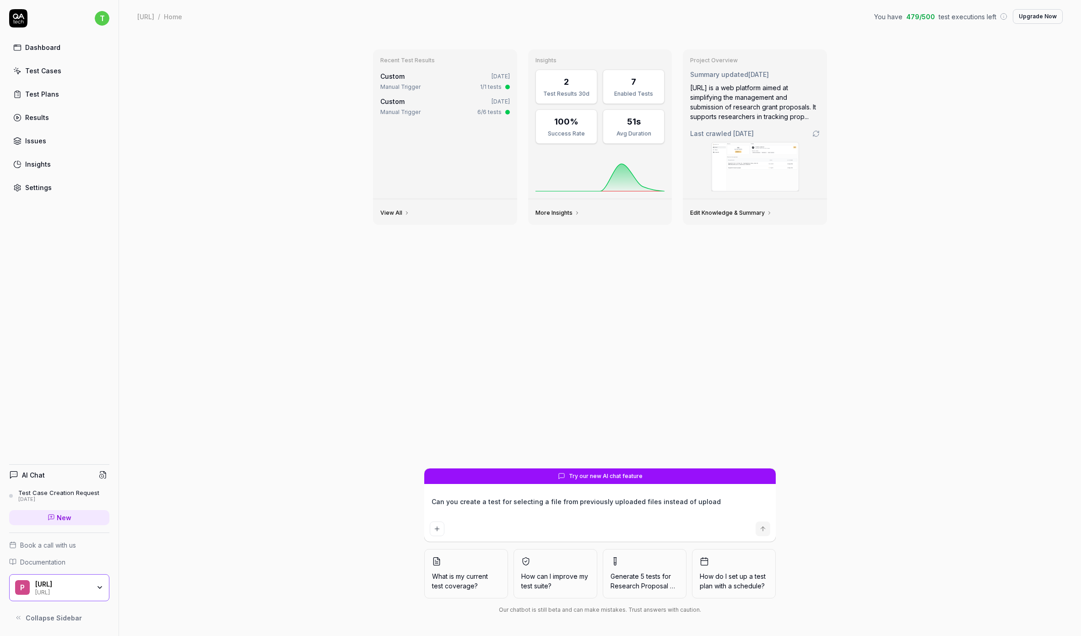
type textarea "Can you create a test for selecting a file from previously uploaded files inste…"
